Goal: Transaction & Acquisition: Purchase product/service

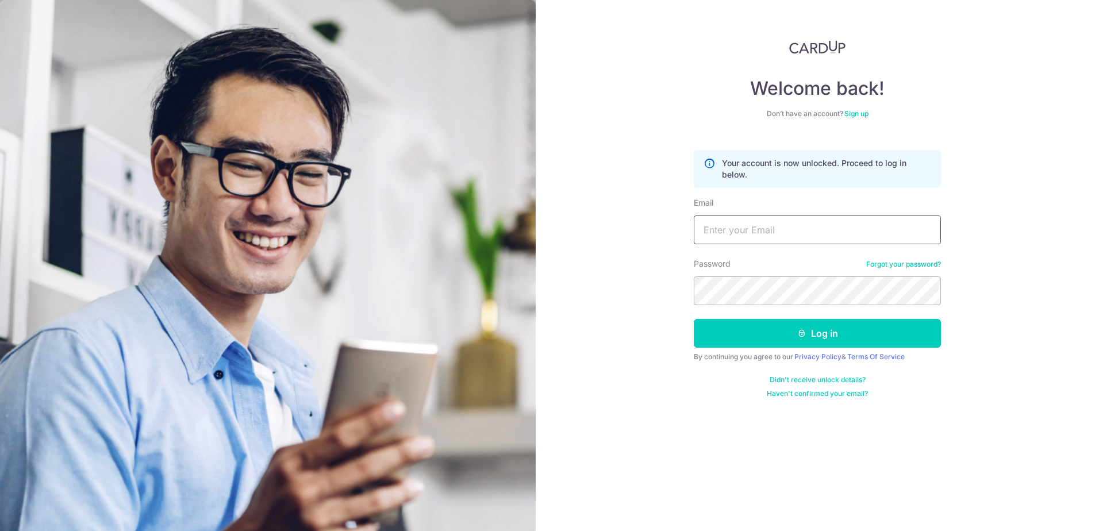
click at [801, 226] on input "Email" at bounding box center [817, 230] width 247 height 29
paste input "[EMAIL_ADDRESS][DOMAIN_NAME]"
type input "[EMAIL_ADDRESS][DOMAIN_NAME]"
click at [694, 319] on button "Log in" at bounding box center [817, 333] width 247 height 29
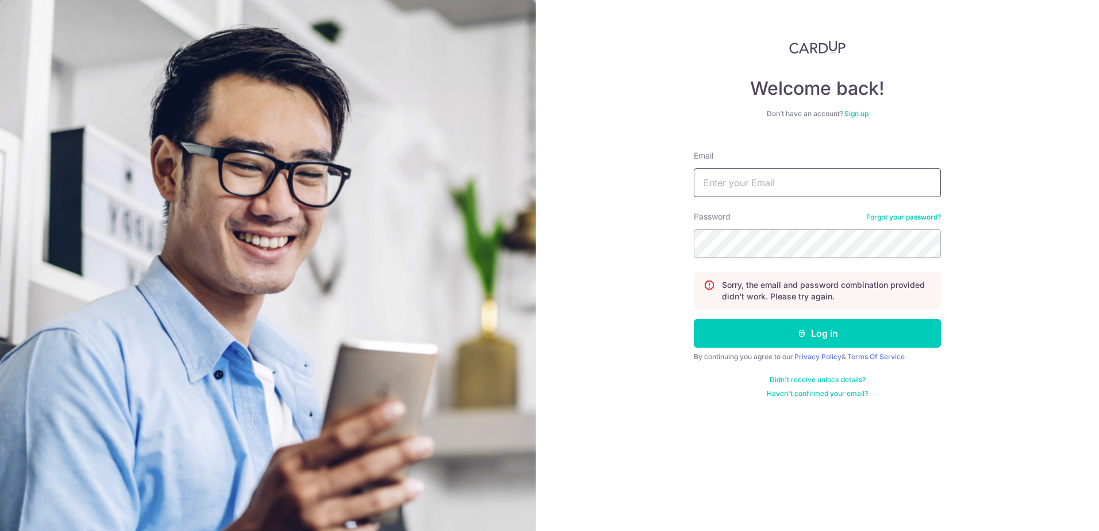
click at [791, 190] on input "Email" at bounding box center [817, 182] width 247 height 29
paste input "[EMAIL_ADDRESS][DOMAIN_NAME]"
type input "[EMAIL_ADDRESS][DOMAIN_NAME]"
click at [856, 326] on button "Log in" at bounding box center [817, 333] width 247 height 29
click at [901, 218] on link "Forgot your password?" at bounding box center [903, 217] width 75 height 9
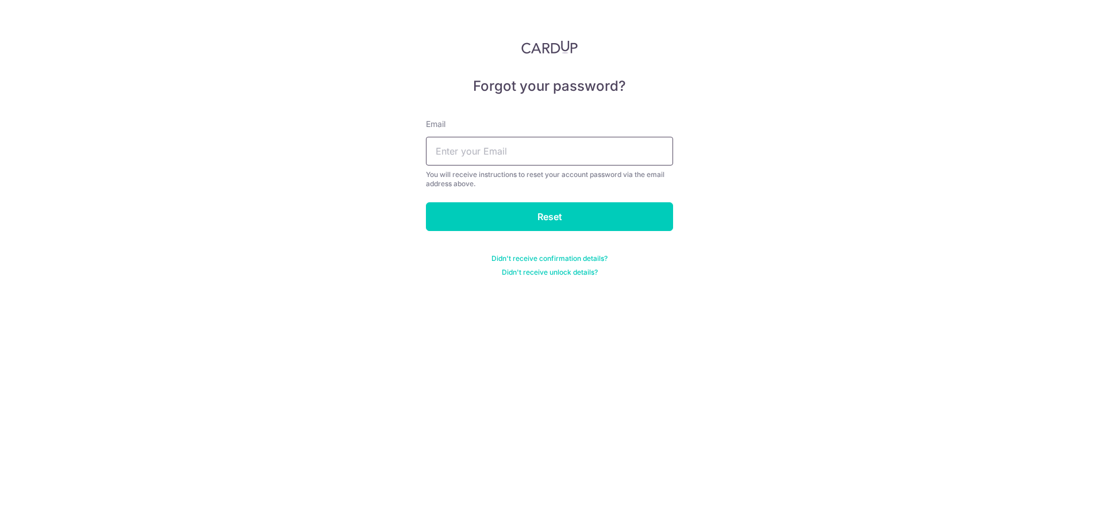
click at [606, 156] on input "text" at bounding box center [549, 151] width 247 height 29
paste input "shamsul.leman@gmail.com"
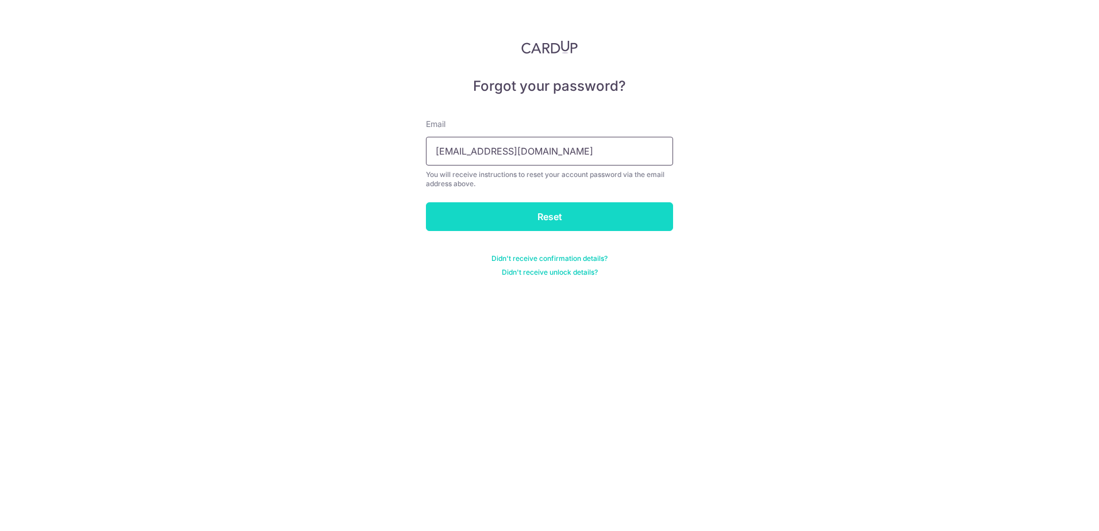
type input "shamsul.leman@gmail.com"
click at [625, 215] on input "Reset" at bounding box center [549, 216] width 247 height 29
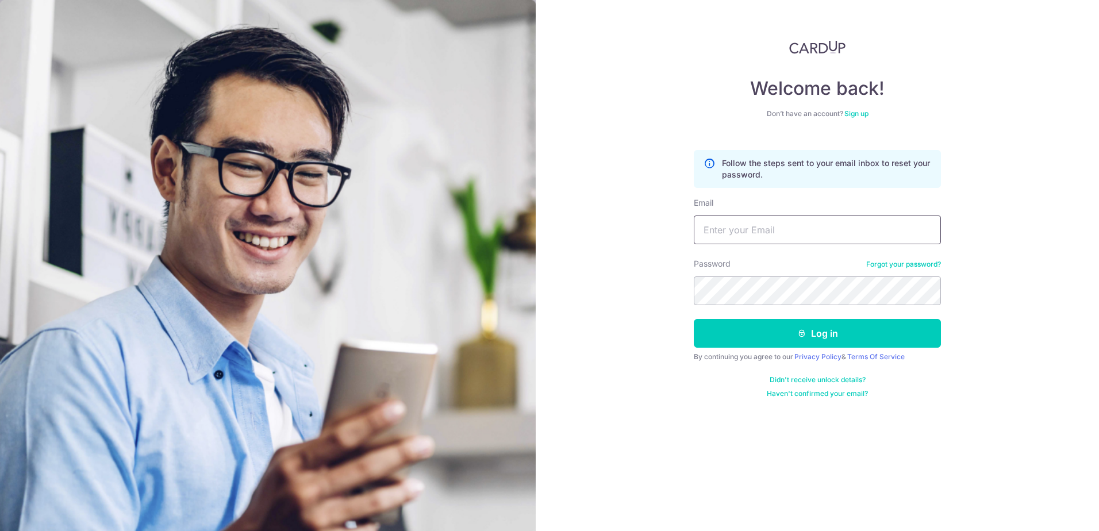
click at [779, 228] on input "Email" at bounding box center [817, 230] width 247 height 29
paste input "[EMAIL_ADDRESS][DOMAIN_NAME]"
type input "[EMAIL_ADDRESS][DOMAIN_NAME]"
click at [806, 305] on form "Follow the steps sent to your email inbox to reset your password. Email shamsul…" at bounding box center [817, 269] width 247 height 257
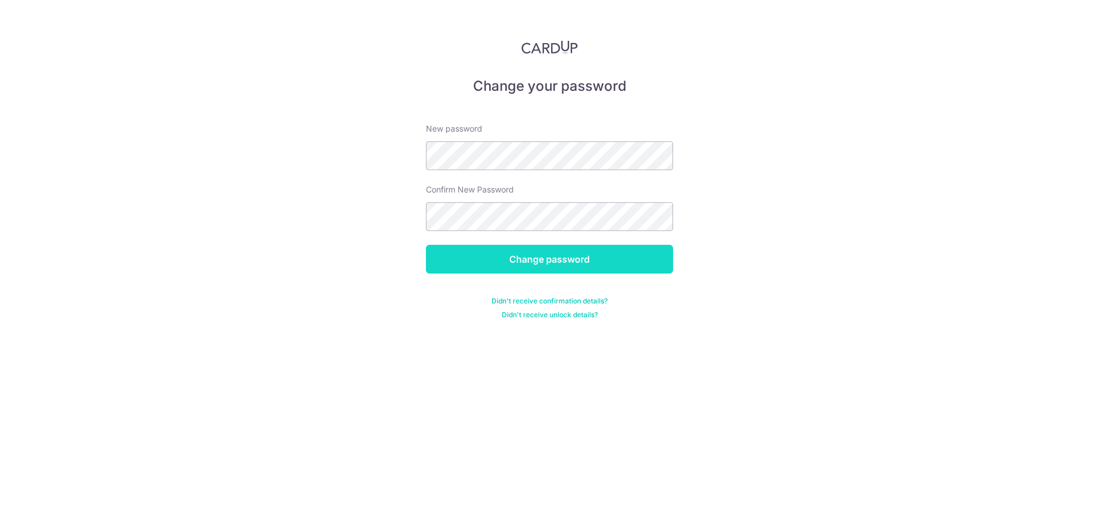
click at [554, 256] on input "Change password" at bounding box center [549, 259] width 247 height 29
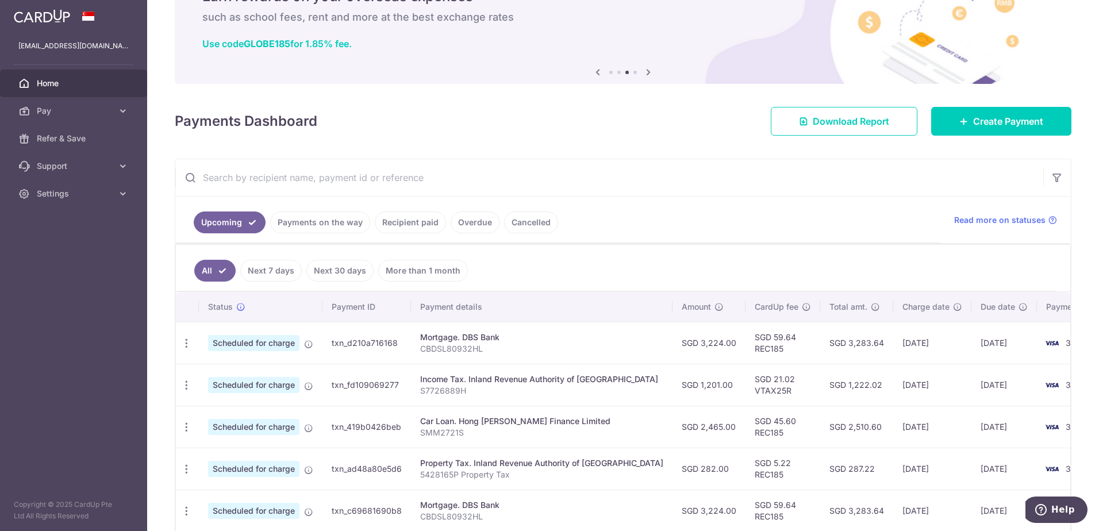
scroll to position [57, 0]
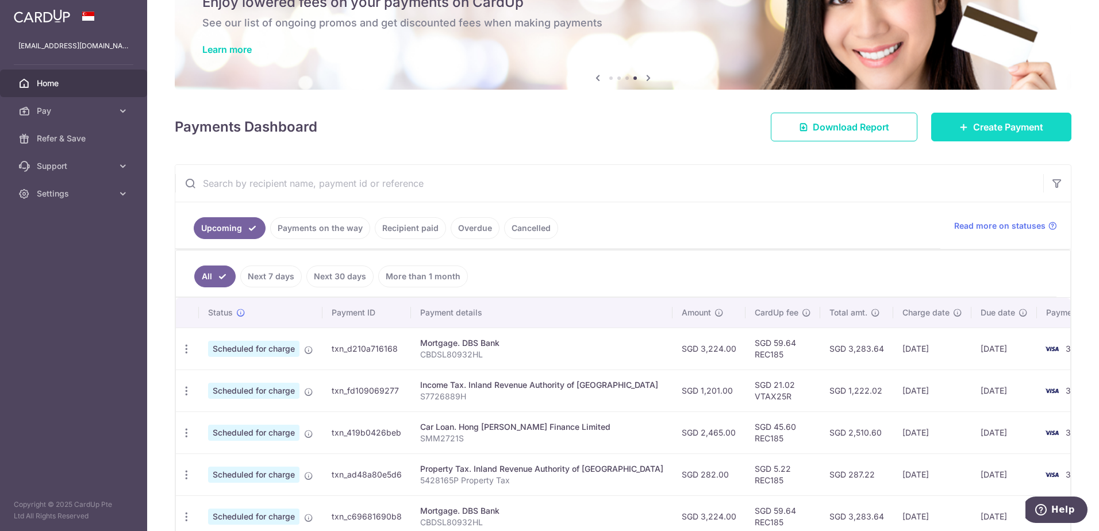
click at [1009, 125] on span "Create Payment" at bounding box center [1008, 127] width 70 height 14
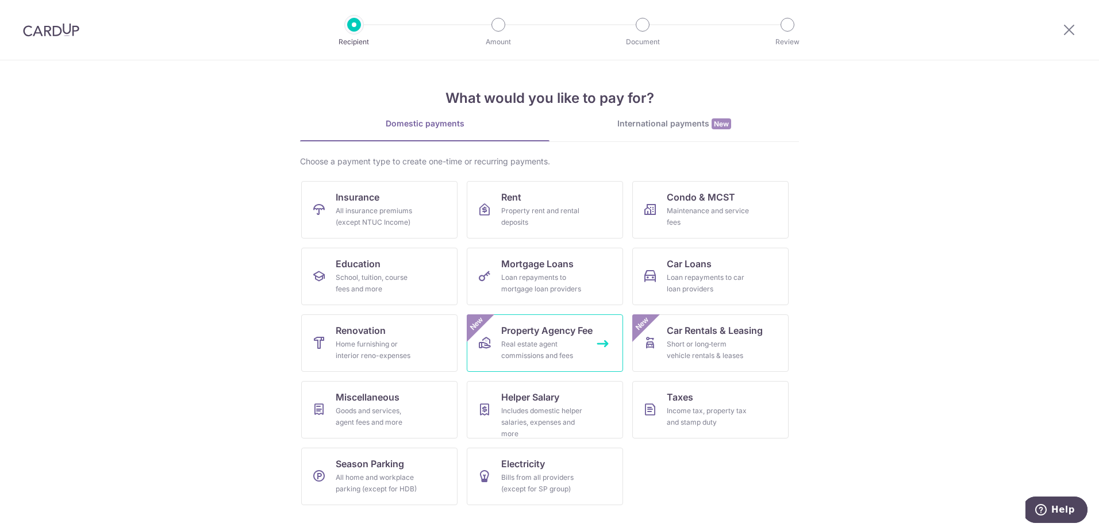
click at [570, 344] on div "Real estate agent commissions and fees" at bounding box center [542, 350] width 83 height 23
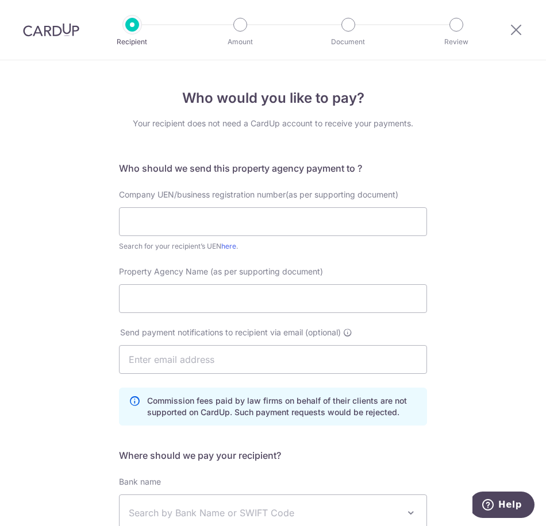
click at [475, 331] on div "Who would you like to pay? Your recipient does not need a CardUp account to rec…" at bounding box center [273, 380] width 546 height 640
click at [160, 225] on input "text" at bounding box center [273, 221] width 308 height 29
paste input "200210087C"
type input "200210087C"
click at [180, 291] on input "Property Agency Name (as per supporting document)" at bounding box center [273, 299] width 308 height 29
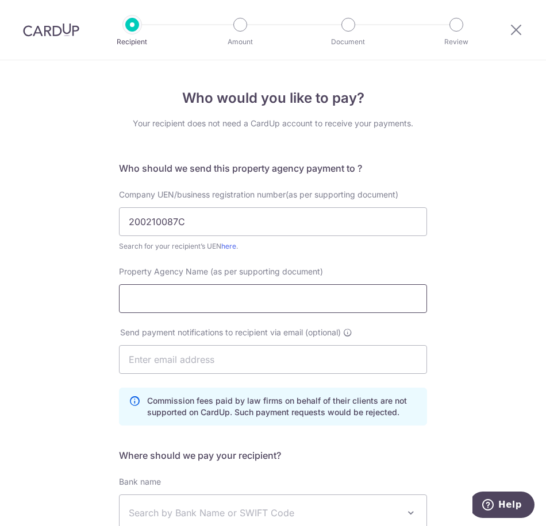
click at [179, 295] on input "Property Agency Name (as per supporting document)" at bounding box center [273, 299] width 308 height 29
paste input "Huttons Asia Pte Ltd"
type input "Huttons Asia Pte Ltd"
click at [192, 352] on input "text" at bounding box center [273, 359] width 308 height 29
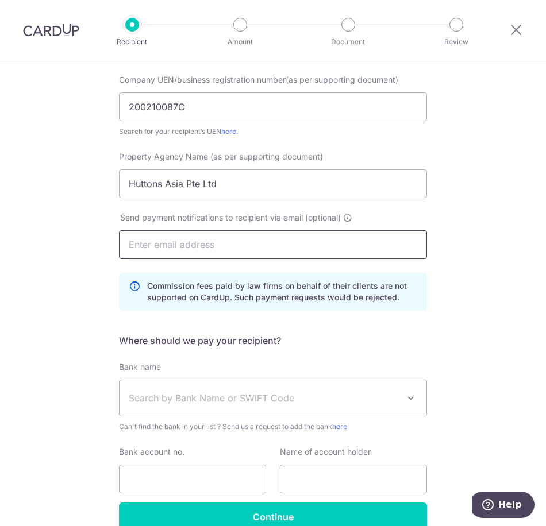
scroll to position [172, 0]
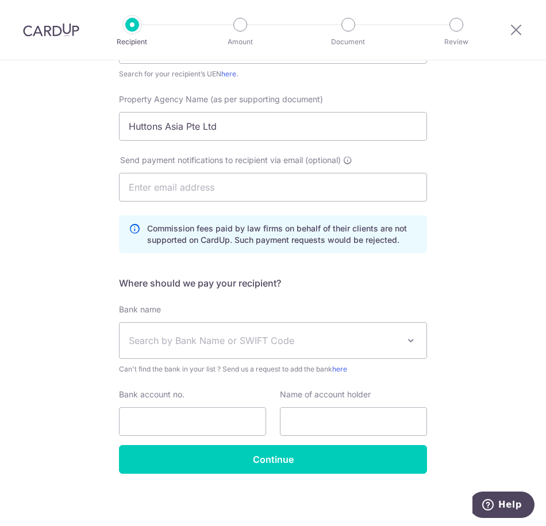
click at [247, 345] on span "Search by Bank Name or SWIFT Code" at bounding box center [264, 341] width 270 height 14
click at [254, 340] on span "Search by Bank Name or SWIFT Code" at bounding box center [264, 341] width 270 height 14
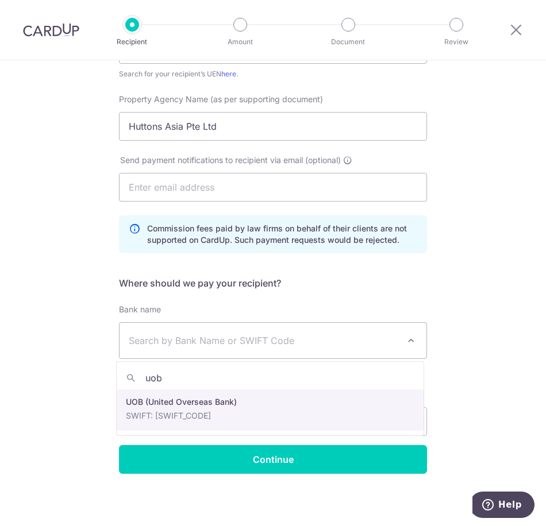
type input "uob"
select select "18"
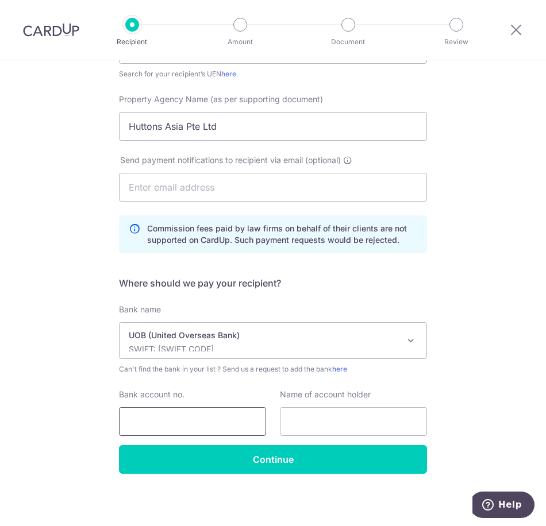
click at [183, 421] on input "Bank account no." at bounding box center [192, 422] width 147 height 29
click at [205, 426] on input "Bank account no." at bounding box center [192, 422] width 147 height 29
type input "2123075775"
click at [357, 422] on input "text" at bounding box center [353, 422] width 147 height 29
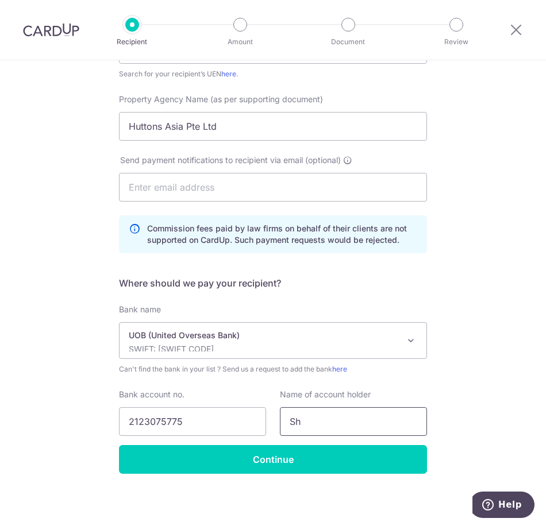
type input "S"
drag, startPoint x: 282, startPoint y: 132, endPoint x: -35, endPoint y: 133, distance: 316.7
click at [0, 133] on html "Recipient Amount Document Review Who would you like to pay? Your recipient does…" at bounding box center [273, 263] width 546 height 526
click at [305, 429] on input "text" at bounding box center [353, 422] width 147 height 29
paste input "Huttons Asia Pte Ltd"
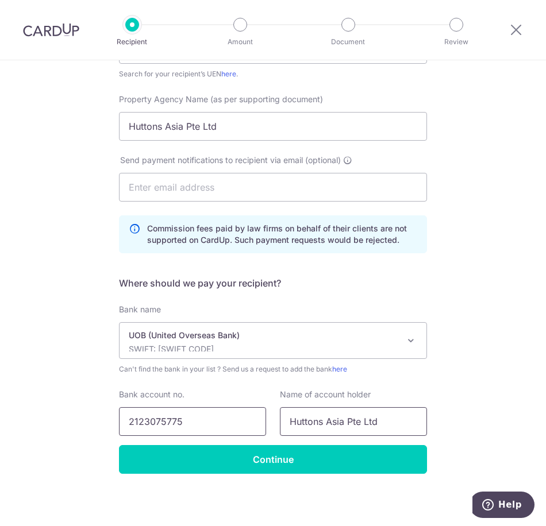
type input "Huttons Asia Pte Ltd"
drag, startPoint x: 143, startPoint y: 426, endPoint x: 156, endPoint y: 426, distance: 13.8
click at [156, 426] on input "2123075775" at bounding box center [192, 422] width 147 height 29
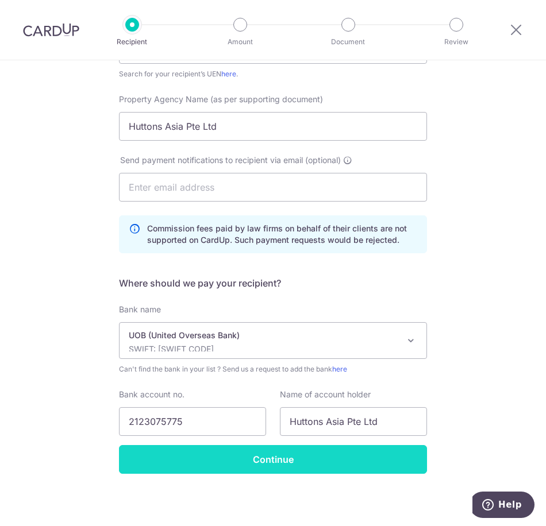
click at [353, 472] on input "Continue" at bounding box center [273, 459] width 308 height 29
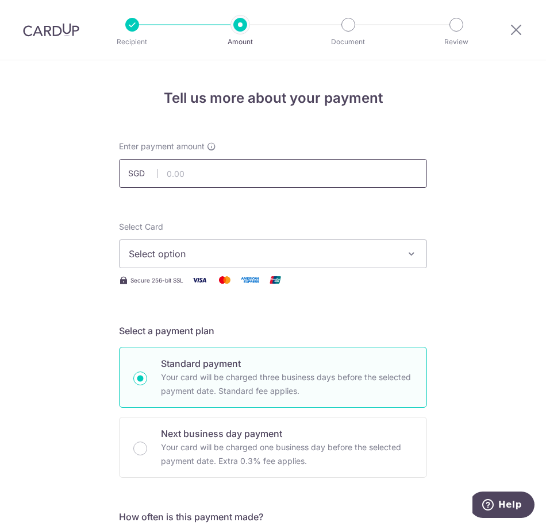
click at [250, 186] on input "text" at bounding box center [273, 173] width 308 height 29
paste input "3,706.00"
drag, startPoint x: 202, startPoint y: 175, endPoint x: 183, endPoint y: 171, distance: 19.5
click at [183, 171] on input "3706.00" at bounding box center [273, 173] width 308 height 29
type input "3,706.00"
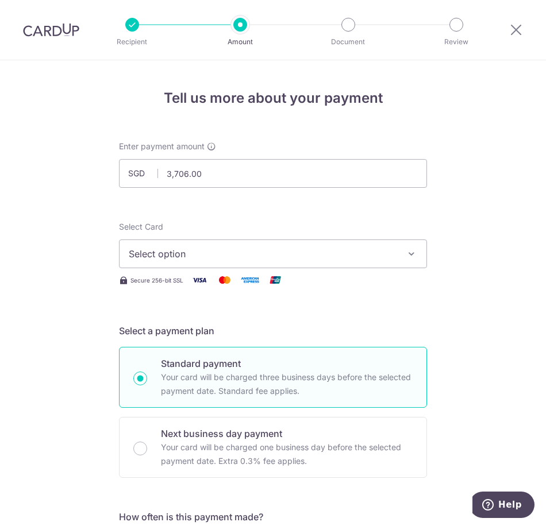
click at [230, 255] on span "Select option" at bounding box center [263, 254] width 268 height 14
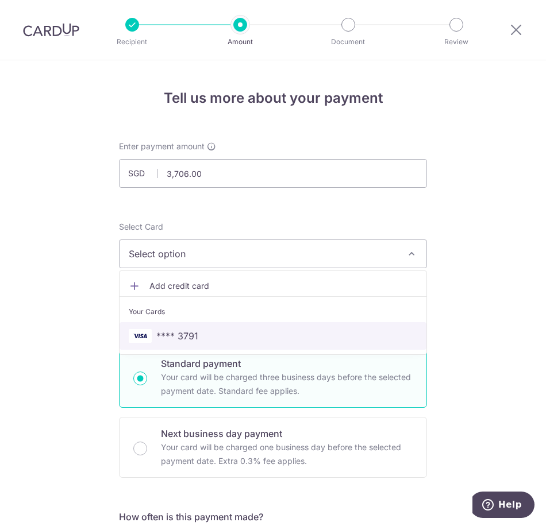
click at [232, 332] on span "**** 3791" at bounding box center [273, 336] width 289 height 14
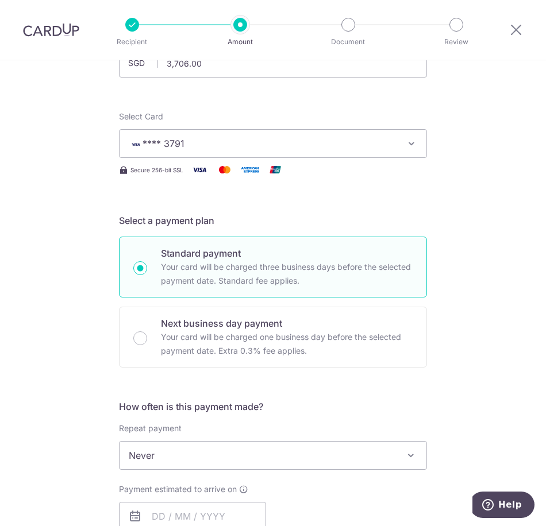
scroll to position [115, 0]
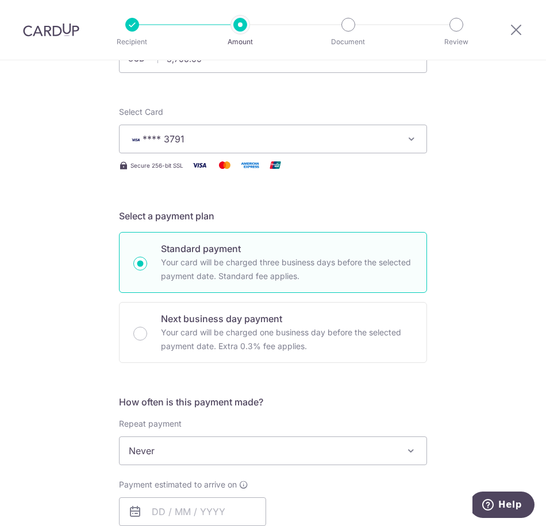
click at [243, 456] on span "Never" at bounding box center [273, 451] width 307 height 28
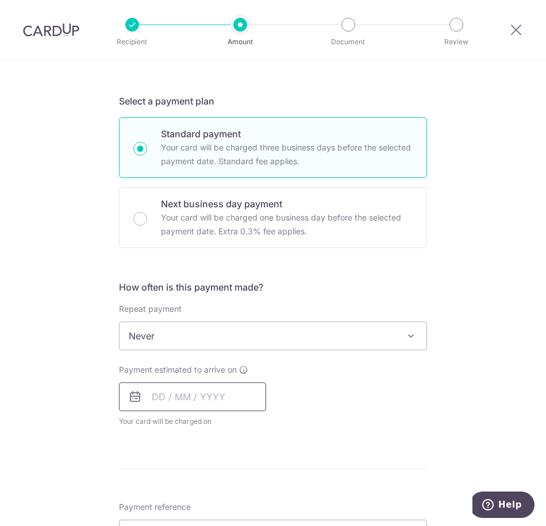
click at [202, 409] on input "text" at bounding box center [192, 397] width 147 height 29
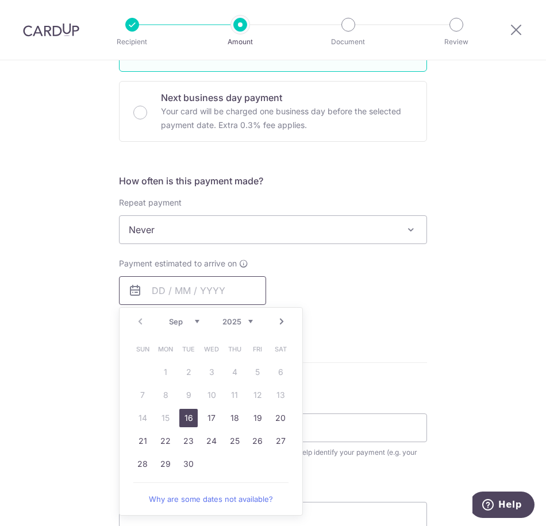
scroll to position [345, 0]
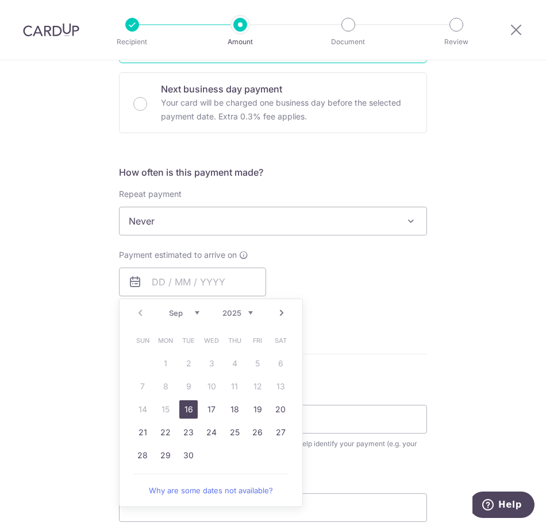
click at [190, 415] on link "16" at bounding box center [188, 410] width 18 height 18
type input "[DATE]"
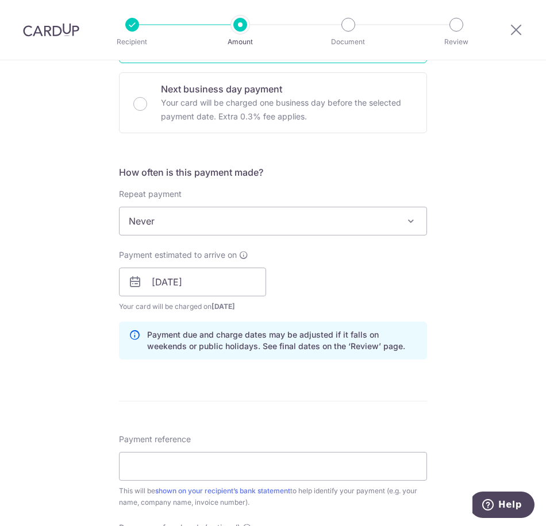
click at [382, 352] on p "Payment due and charge dates may be adjusted if it falls on weekends or public …" at bounding box center [282, 340] width 270 height 23
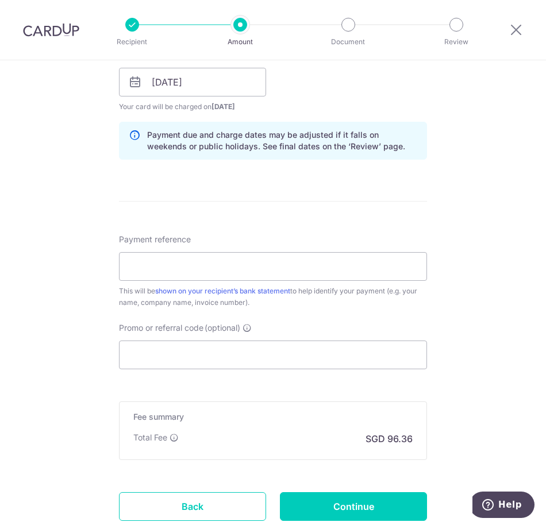
scroll to position [517, 0]
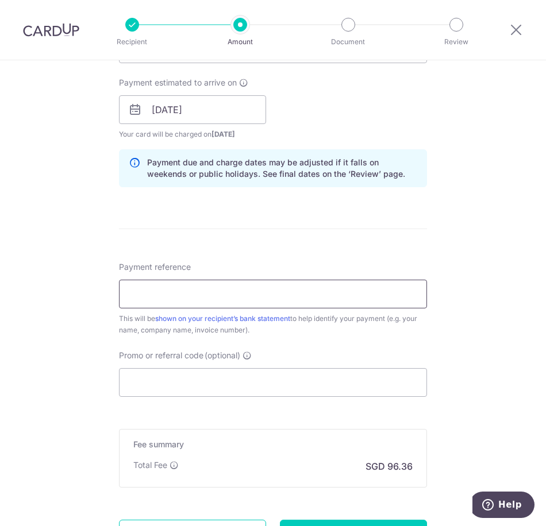
click at [299, 293] on input "Payment reference" at bounding box center [273, 294] width 308 height 29
paste input "OFF225"
type input "OFF225"
drag, startPoint x: 299, startPoint y: 293, endPoint x: 74, endPoint y: 290, distance: 225.3
click at [74, 290] on div "Tell us more about your payment Enter payment amount SGD 3,706.00 3706.00 Recip…" at bounding box center [273, 89] width 546 height 1092
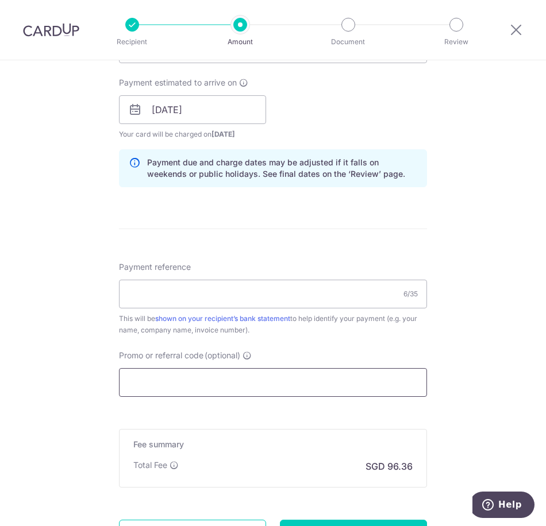
click at [170, 395] on input "Promo or referral code (optional)" at bounding box center [273, 382] width 308 height 29
paste input "OFF225"
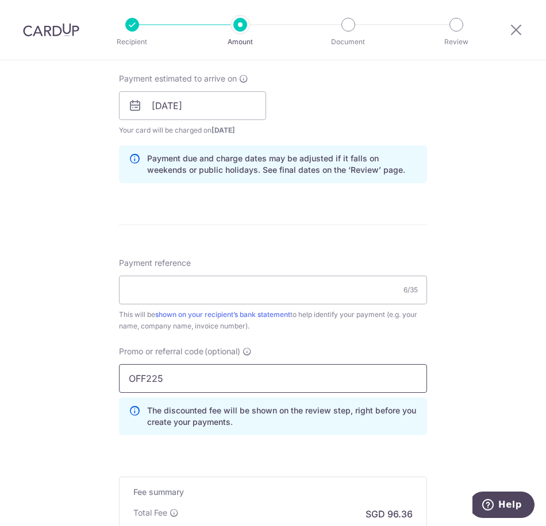
scroll to position [505, 0]
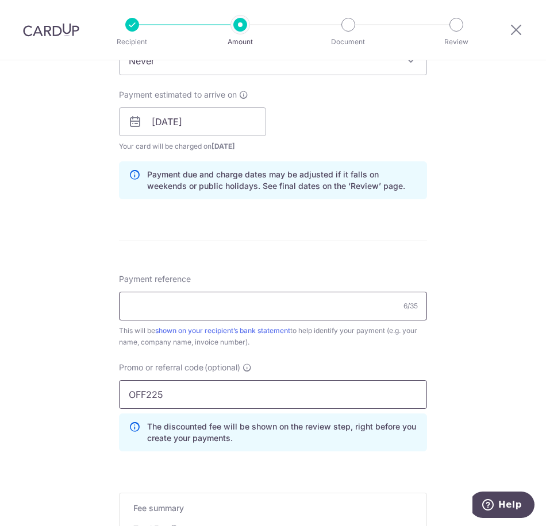
type input "OFF225"
click at [297, 302] on input "Payment reference" at bounding box center [273, 306] width 308 height 29
click at [236, 309] on input "Payment reference" at bounding box center [273, 306] width 308 height 29
type input "Shamsul (8 Rifle Range Road #01-08)"
click at [386, 257] on form "Enter payment amount SGD 3,706.00 3706.00 Recipient added successfully! Select …" at bounding box center [273, 140] width 308 height 1009
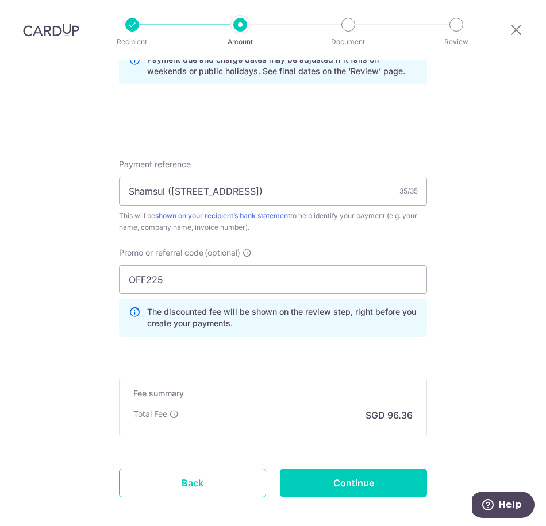
scroll to position [678, 0]
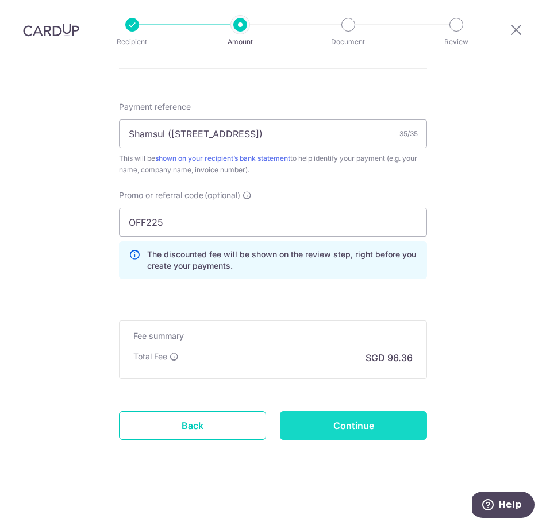
click at [383, 424] on input "Continue" at bounding box center [353, 426] width 147 height 29
type input "Create Schedule"
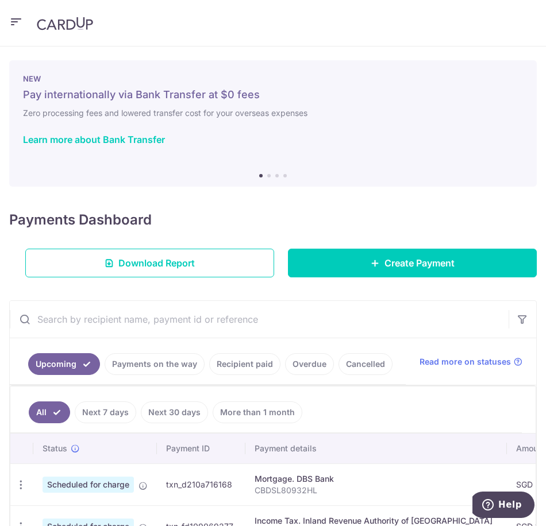
click at [76, 25] on img at bounding box center [65, 24] width 56 height 14
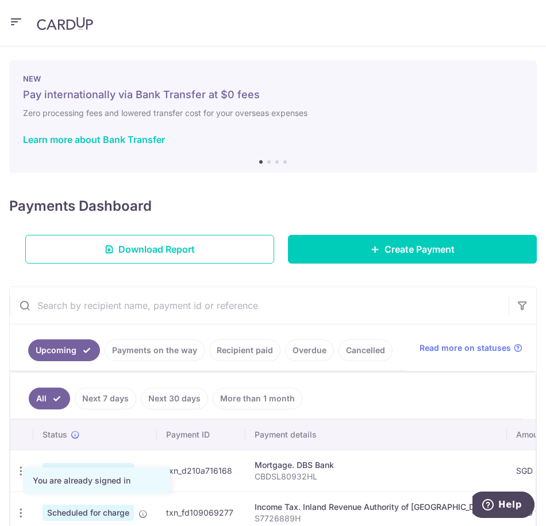
click at [53, 26] on img at bounding box center [65, 24] width 56 height 14
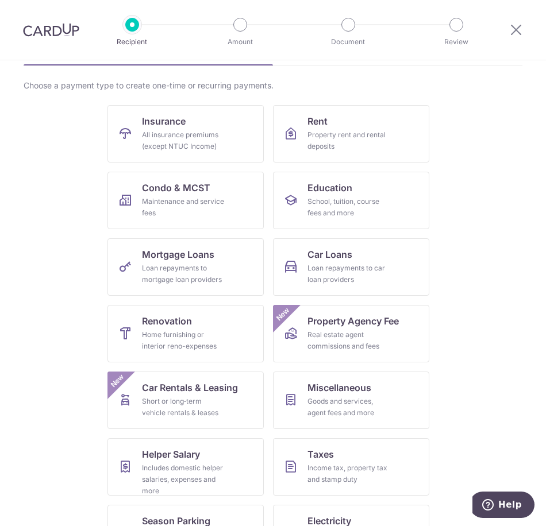
scroll to position [115, 0]
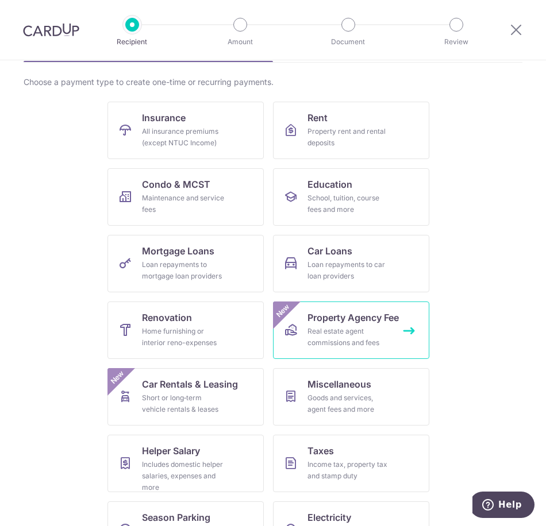
click at [319, 328] on div "Real estate agent commissions and fees" at bounding box center [349, 337] width 83 height 23
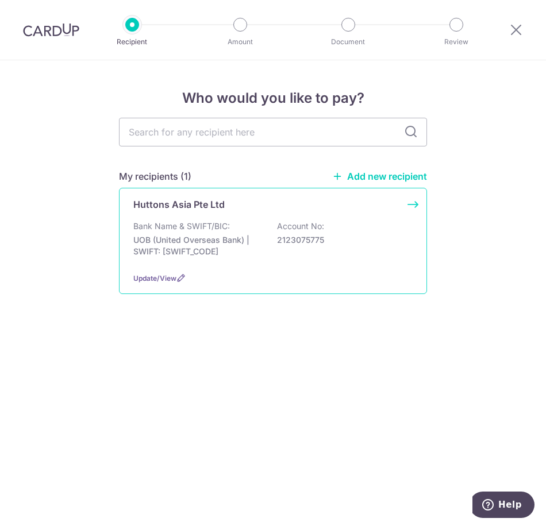
click at [290, 277] on div "Update/View" at bounding box center [272, 278] width 279 height 12
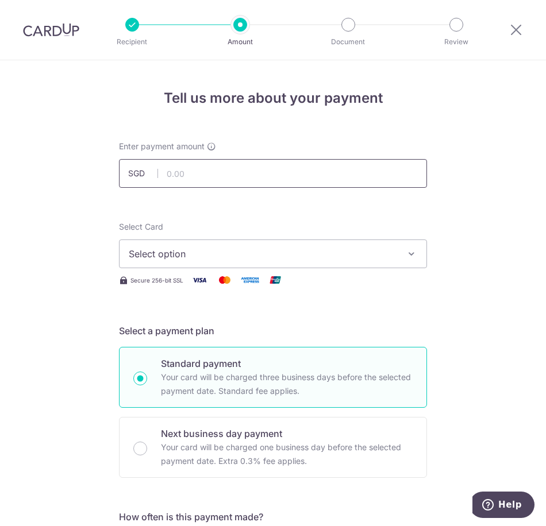
click at [260, 164] on input "text" at bounding box center [273, 173] width 308 height 29
type input "3,706.00"
click at [306, 255] on span "Select option" at bounding box center [263, 254] width 268 height 14
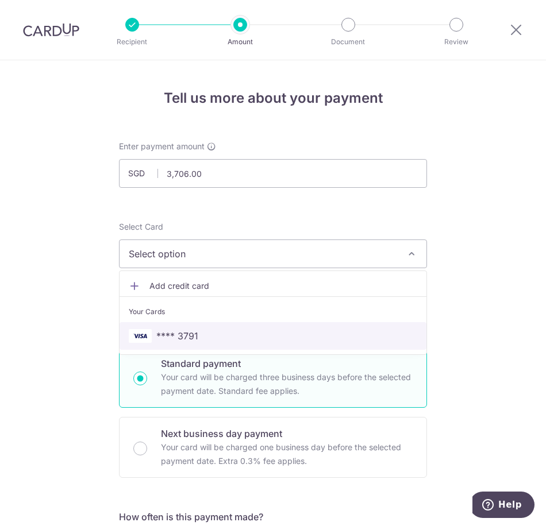
click at [279, 344] on link "**** 3791" at bounding box center [273, 336] width 307 height 28
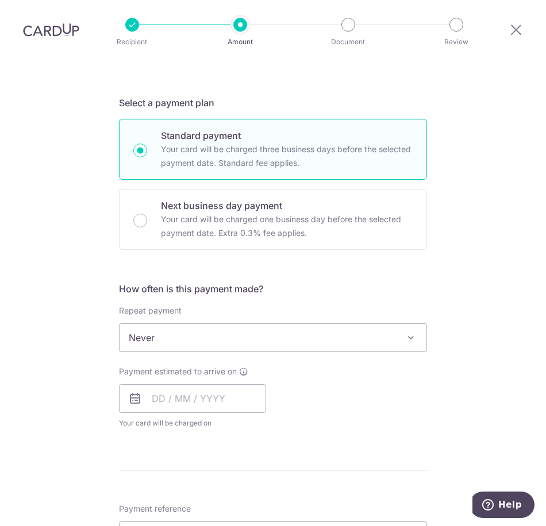
scroll to position [230, 0]
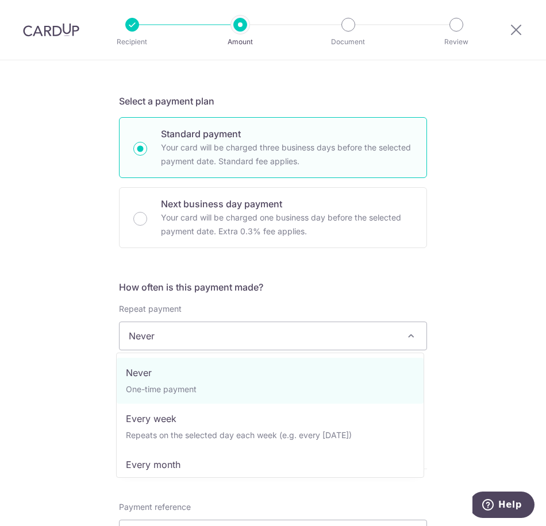
click at [282, 342] on span "Never" at bounding box center [273, 336] width 307 height 28
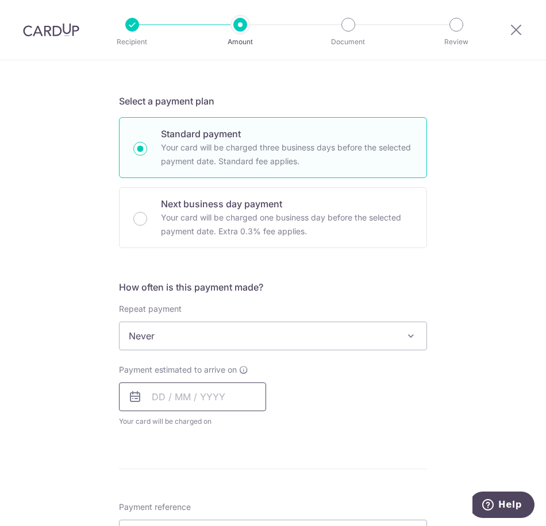
click at [250, 410] on input "text" at bounding box center [192, 397] width 147 height 29
click at [188, 514] on td "16" at bounding box center [188, 524] width 23 height 23
type input "16/09/2025"
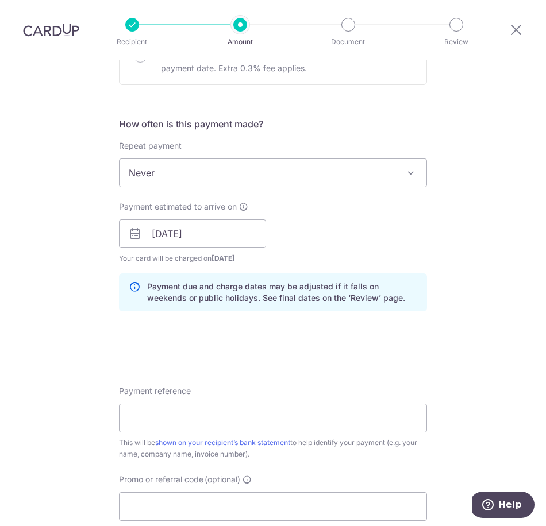
scroll to position [402, 0]
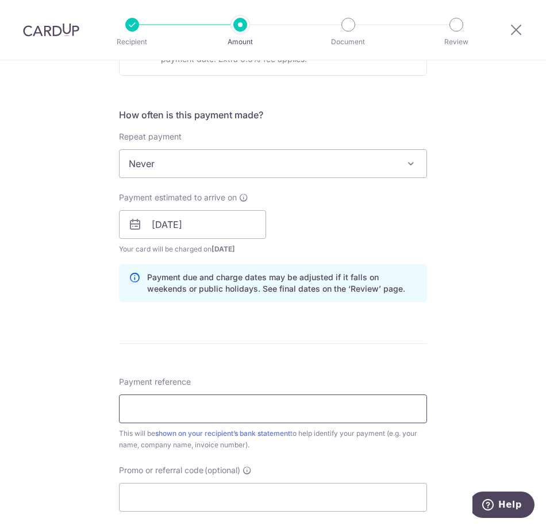
click at [264, 417] on input "Payment reference" at bounding box center [273, 409] width 308 height 29
drag, startPoint x: 264, startPoint y: 417, endPoint x: 225, endPoint y: 400, distance: 42.2
click at [225, 400] on input "Payment reference" at bounding box center [273, 409] width 308 height 29
click at [226, 409] on input "Payment reference" at bounding box center [273, 409] width 308 height 29
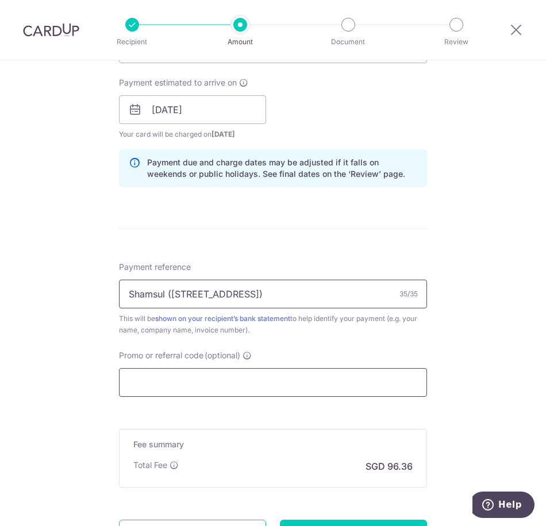
type input "Shamsul (8 Rifle Range Road #01-08)"
click at [230, 387] on input "Promo or referral code (optional)" at bounding box center [273, 382] width 308 height 29
click at [206, 387] on input "Promo or referral code (optional)" at bounding box center [273, 382] width 308 height 29
paste input "OFF225"
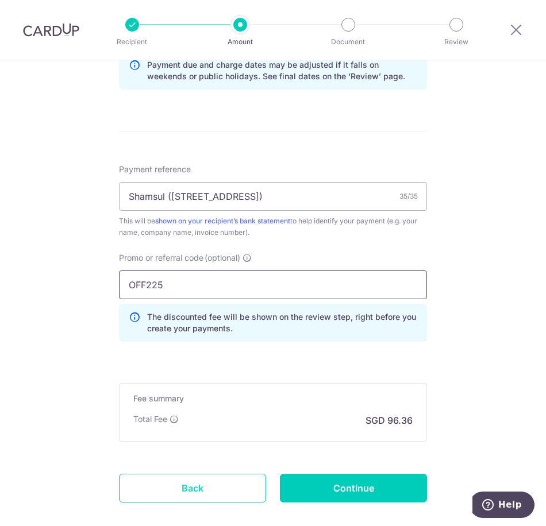
scroll to position [678, 0]
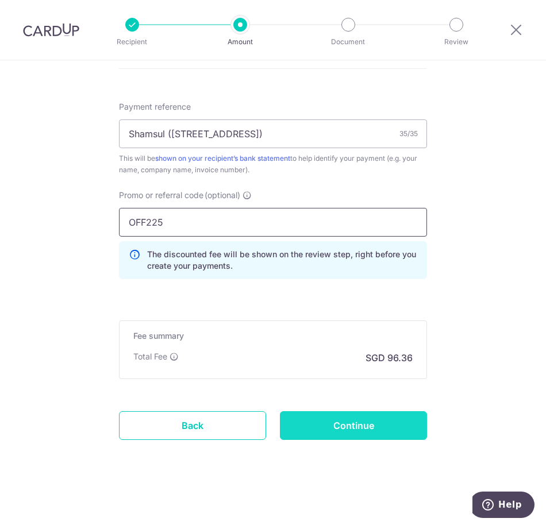
type input "OFF225"
click at [313, 424] on input "Continue" at bounding box center [353, 426] width 147 height 29
type input "Create Schedule"
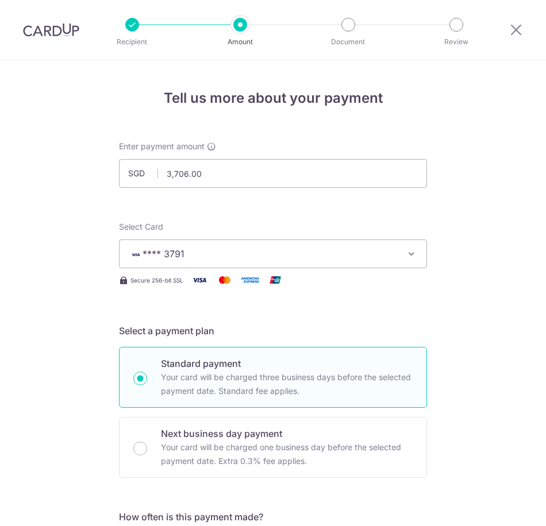
scroll to position [694, 0]
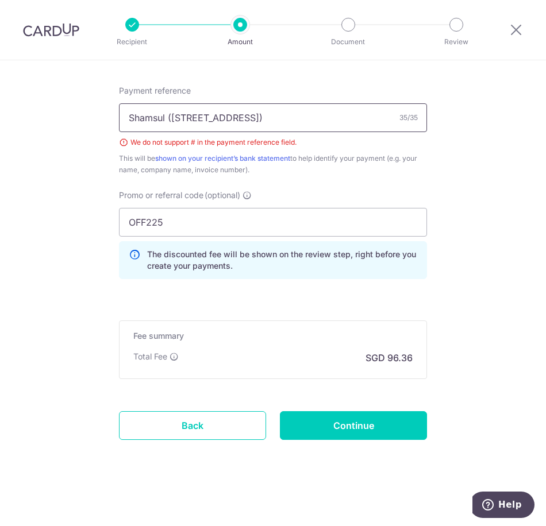
drag, startPoint x: 253, startPoint y: 122, endPoint x: 260, endPoint y: 121, distance: 6.3
click at [260, 121] on input "Shamsul ([STREET_ADDRESS])" at bounding box center [273, 117] width 308 height 29
drag, startPoint x: 251, startPoint y: 118, endPoint x: 236, endPoint y: 117, distance: 15.6
click at [236, 117] on input "Shamsul ([STREET_ADDRESS] 01-08)" at bounding box center [273, 117] width 308 height 29
drag, startPoint x: 236, startPoint y: 117, endPoint x: 280, endPoint y: 118, distance: 44.9
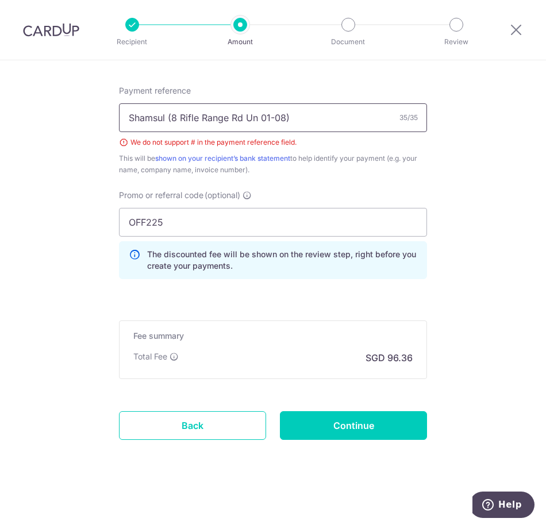
click at [280, 118] on input "Shamsul (8 Rifle Range Rd Un 01-08)" at bounding box center [273, 117] width 308 height 29
click at [251, 117] on input "Shamsul ([STREET_ADDRESS])" at bounding box center [273, 117] width 308 height 29
click at [164, 121] on input "Shamsul ([STREET_ADDRESS])" at bounding box center [273, 117] width 308 height 29
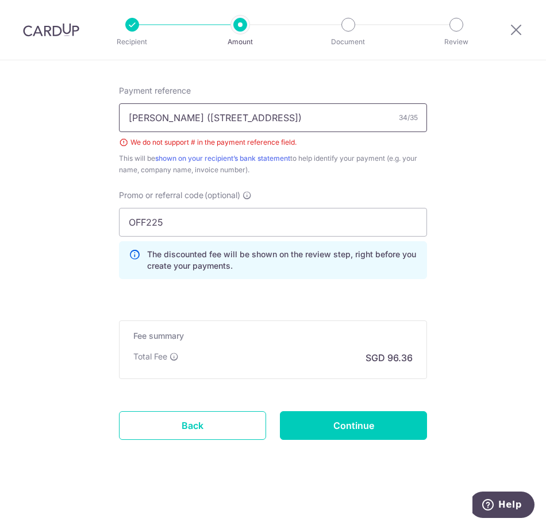
type input "[PERSON_NAME] ([STREET_ADDRESS])"
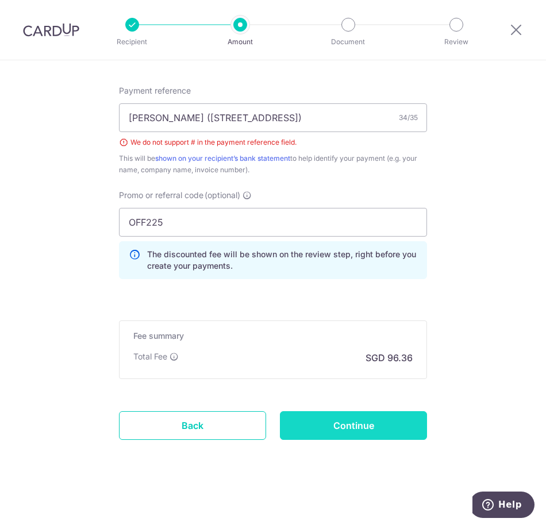
click at [372, 426] on input "Continue" at bounding box center [353, 426] width 147 height 29
type input "Create Schedule"
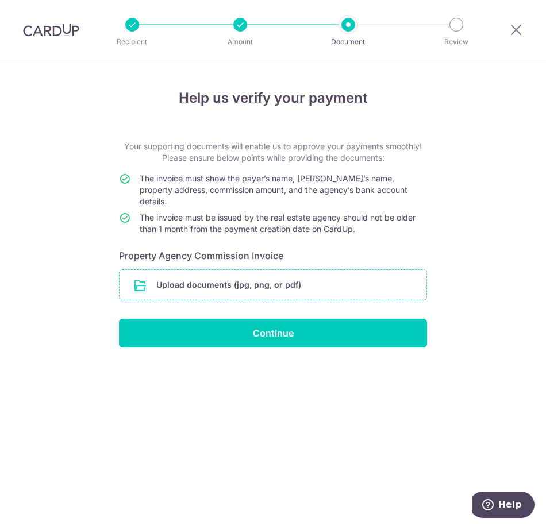
click at [311, 279] on input "file" at bounding box center [273, 285] width 307 height 30
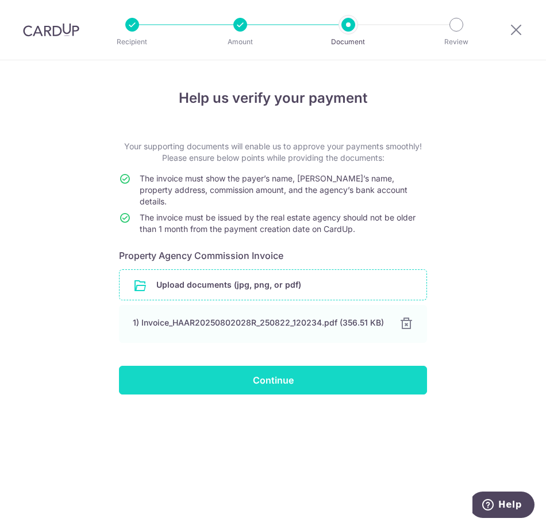
click at [298, 368] on input "Continue" at bounding box center [273, 380] width 308 height 29
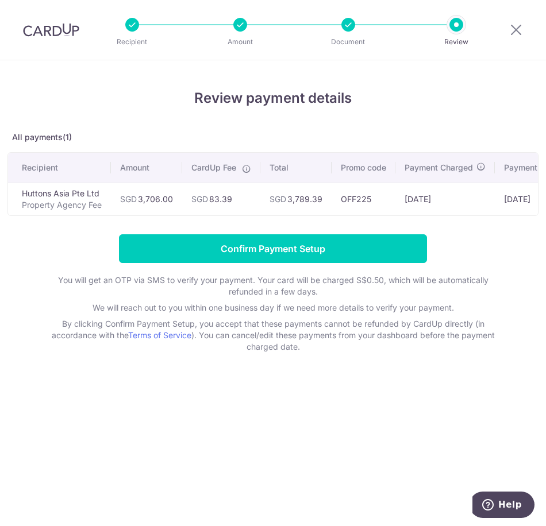
click at [433, 222] on div "Review payment details All payments(1) Recipient Amount CardUp Fee Total Promo …" at bounding box center [272, 220] width 531 height 265
drag, startPoint x: 430, startPoint y: 222, endPoint x: 513, endPoint y: 210, distance: 84.2
click at [513, 210] on div "Review payment details All payments(1) Recipient Amount CardUp Fee Total Promo …" at bounding box center [272, 220] width 531 height 265
click at [364, 328] on p "By clicking Confirm Payment Setup, you accept that these payments cannot be ref…" at bounding box center [273, 335] width 460 height 34
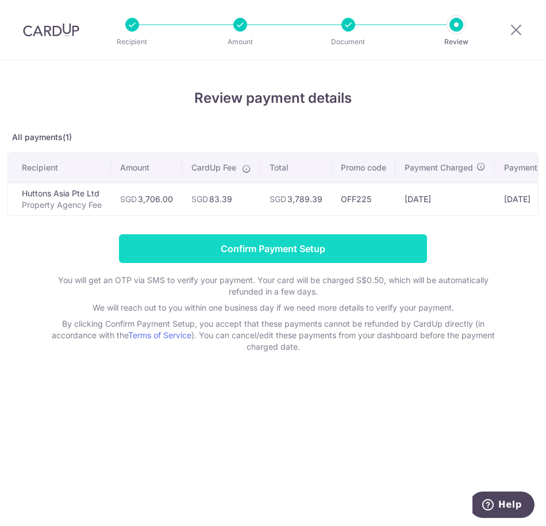
click at [341, 248] on input "Confirm Payment Setup" at bounding box center [273, 249] width 308 height 29
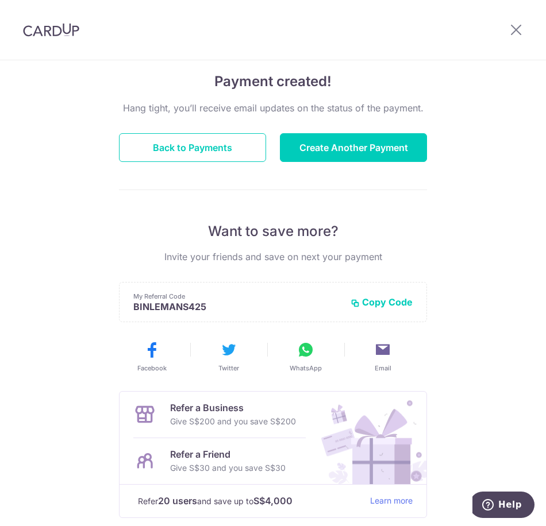
scroll to position [152, 0]
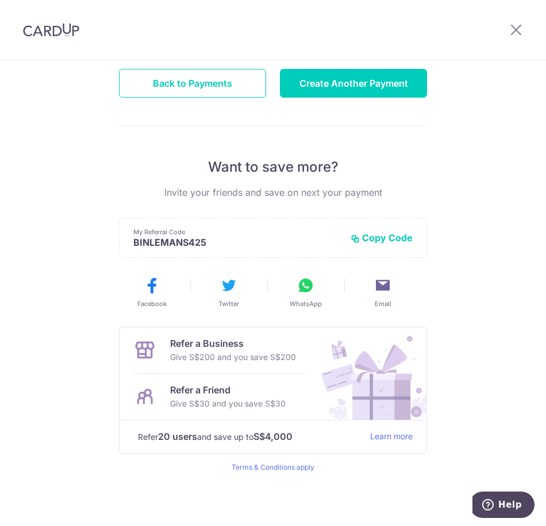
drag, startPoint x: 356, startPoint y: 223, endPoint x: 423, endPoint y: 179, distance: 79.7
click at [423, 179] on div "Hang tight, you’ll receive email updates on the status of the payment. Back to …" at bounding box center [273, 255] width 308 height 436
click at [513, 26] on icon at bounding box center [516, 29] width 14 height 14
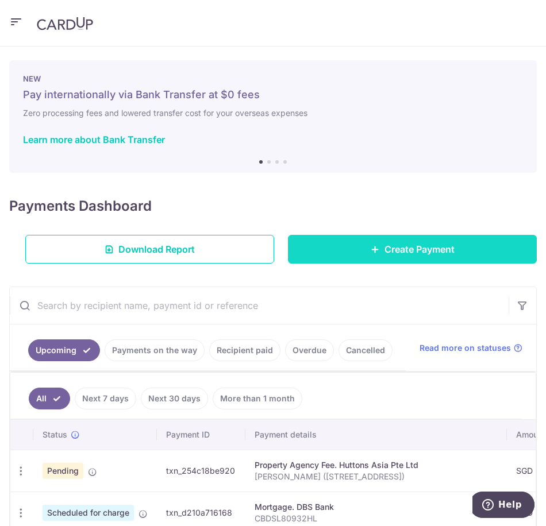
click at [342, 243] on link "Create Payment" at bounding box center [412, 249] width 249 height 29
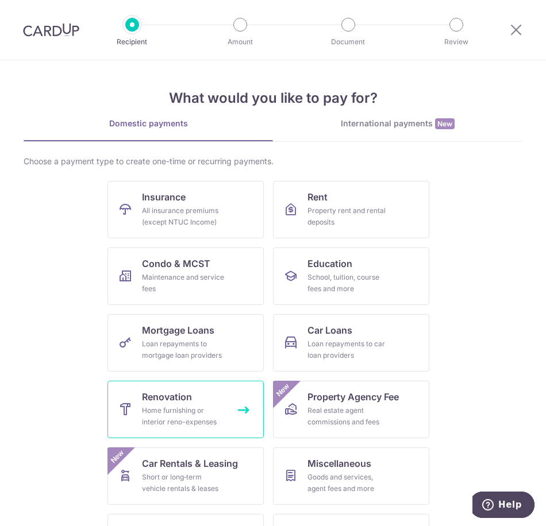
click at [217, 395] on link "Renovation Home furnishing or interior reno-expenses" at bounding box center [185, 409] width 156 height 57
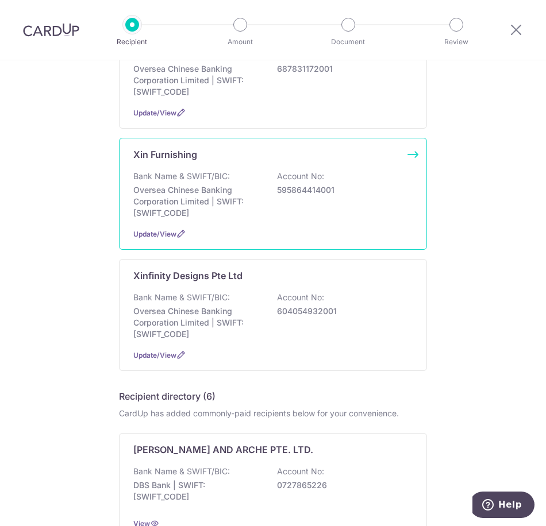
scroll to position [287, 0]
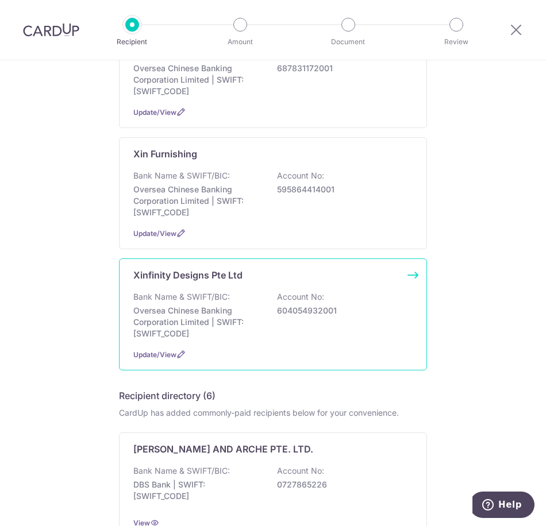
click at [381, 295] on div "Bank Name & SWIFT/BIC: Oversea Chinese Banking Corporation Limited | SWIFT: OCB…" at bounding box center [272, 315] width 279 height 48
